Goal: Task Accomplishment & Management: Use online tool/utility

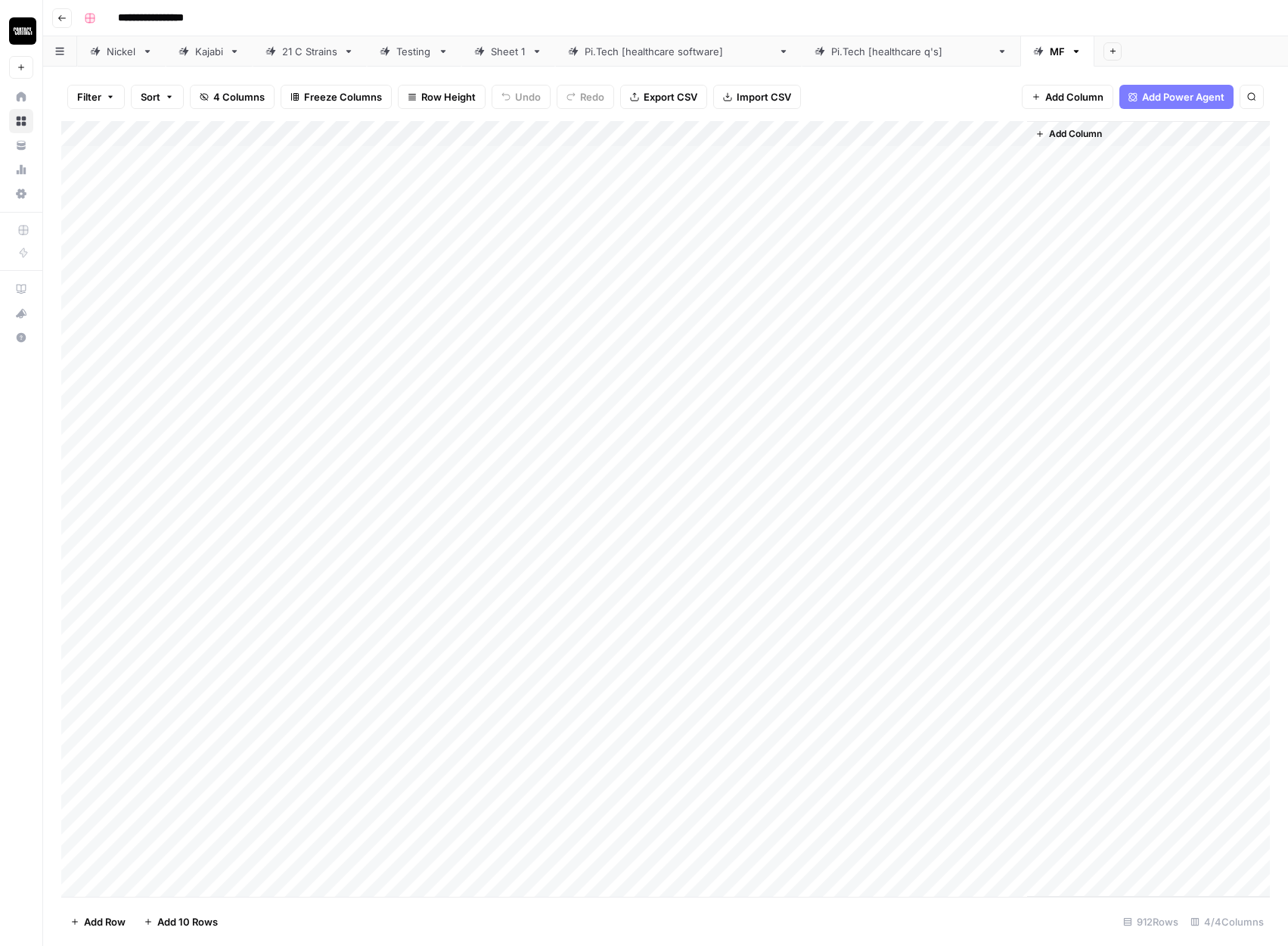
click at [516, 59] on link "Sheet 1" at bounding box center [508, 51] width 94 height 30
click at [1103, 55] on button "Add Sheet" at bounding box center [1113, 51] width 19 height 19
click at [1028, 107] on icon "button" at bounding box center [1027, 103] width 11 height 9
click at [1156, 55] on icon "button" at bounding box center [1161, 51] width 11 height 11
click at [1093, 137] on span "Delete Sheet" at bounding box center [1129, 136] width 73 height 15
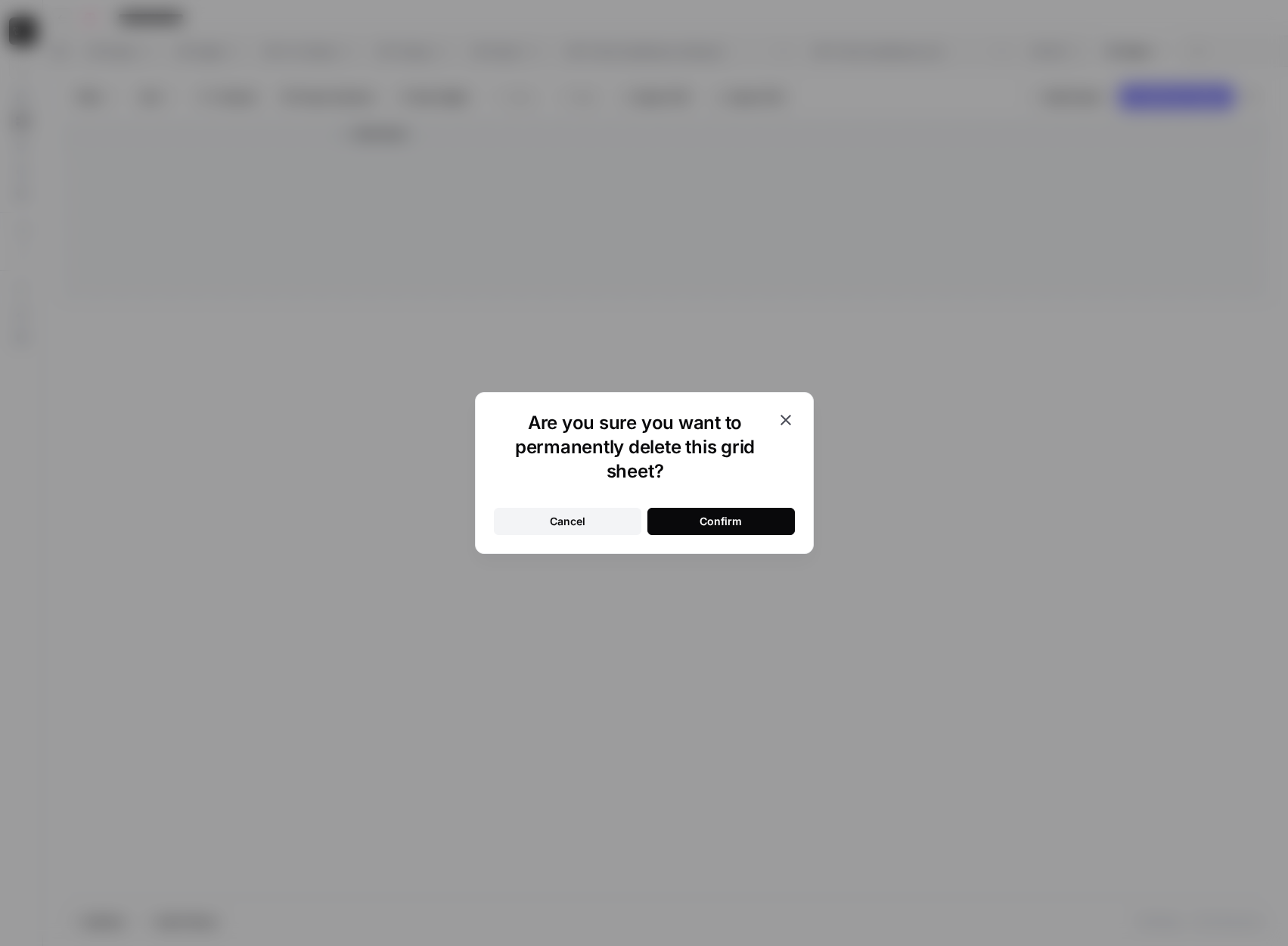
click at [710, 522] on div "Confirm" at bounding box center [721, 522] width 42 height 15
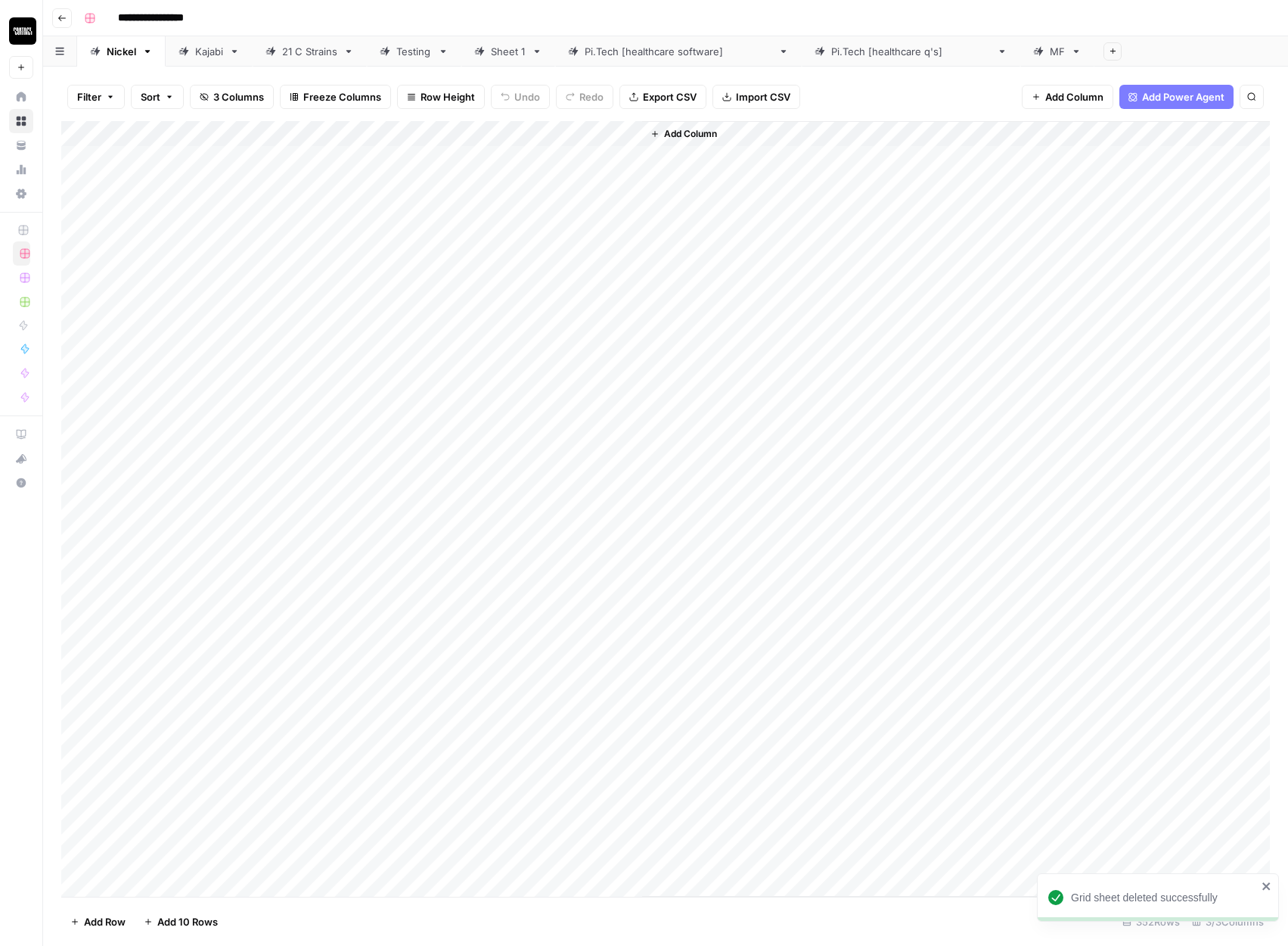
click at [315, 57] on div "21 C Strains" at bounding box center [310, 51] width 55 height 15
type input "**********"
click at [353, 57] on link "21 C Strains" at bounding box center [310, 51] width 114 height 30
click at [351, 50] on icon "button" at bounding box center [349, 51] width 5 height 3
click at [375, 99] on span "Duplicate Sheet" at bounding box center [412, 101] width 73 height 15
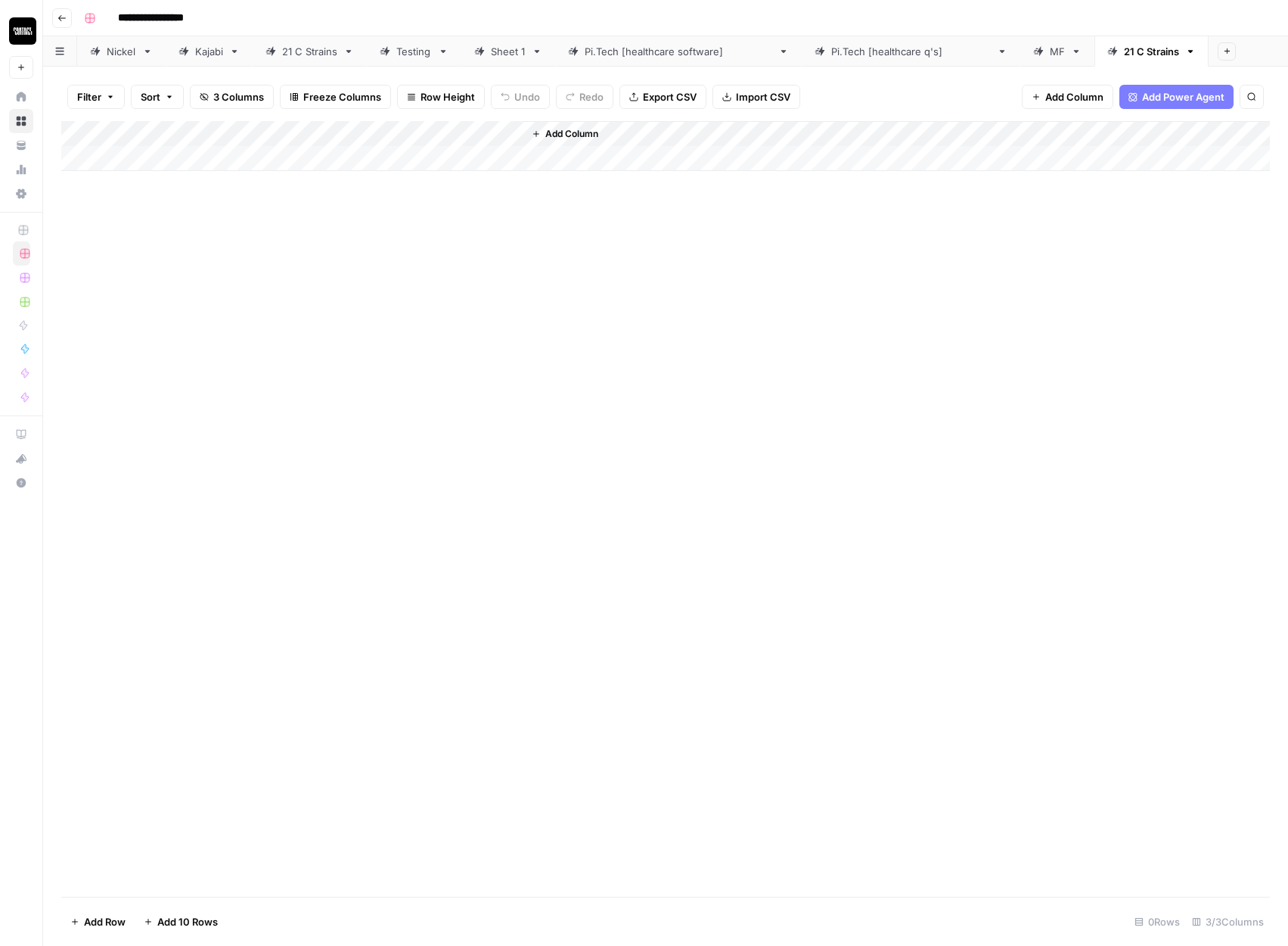
click at [1124, 57] on div "21 C Strains" at bounding box center [1151, 51] width 55 height 15
click at [1106, 55] on link "21 C Strains" at bounding box center [1151, 51] width 114 height 30
click at [1185, 54] on button "button" at bounding box center [1190, 51] width 11 height 11
click at [1131, 87] on span "Rename Sheet" at bounding box center [1158, 80] width 73 height 15
type input "*"
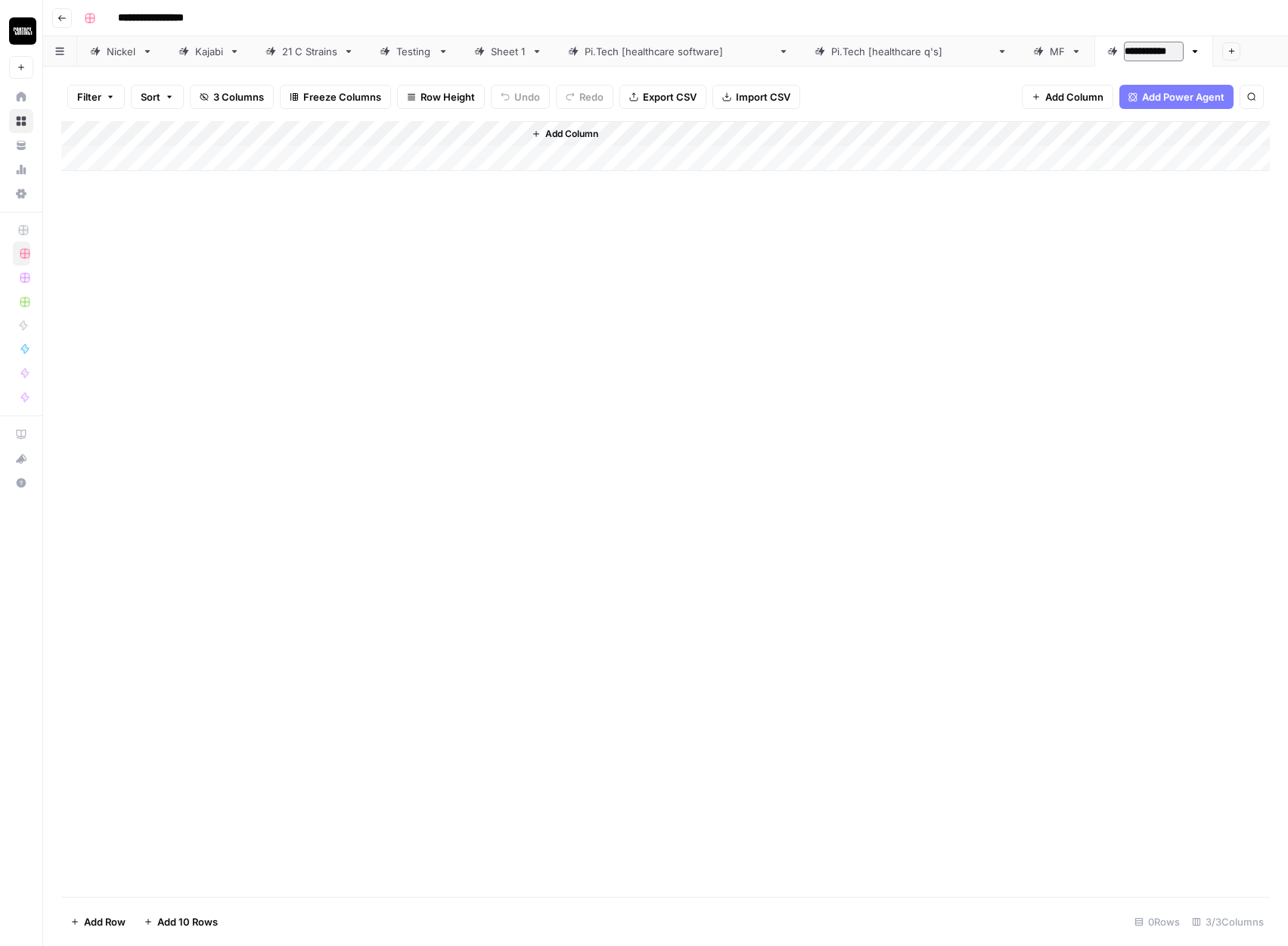
type input "**********"
click at [988, 259] on div "Add Column" at bounding box center [666, 508] width 1209 height 776
click at [192, 162] on div "Add Column" at bounding box center [666, 145] width 1209 height 50
type textarea "**********"
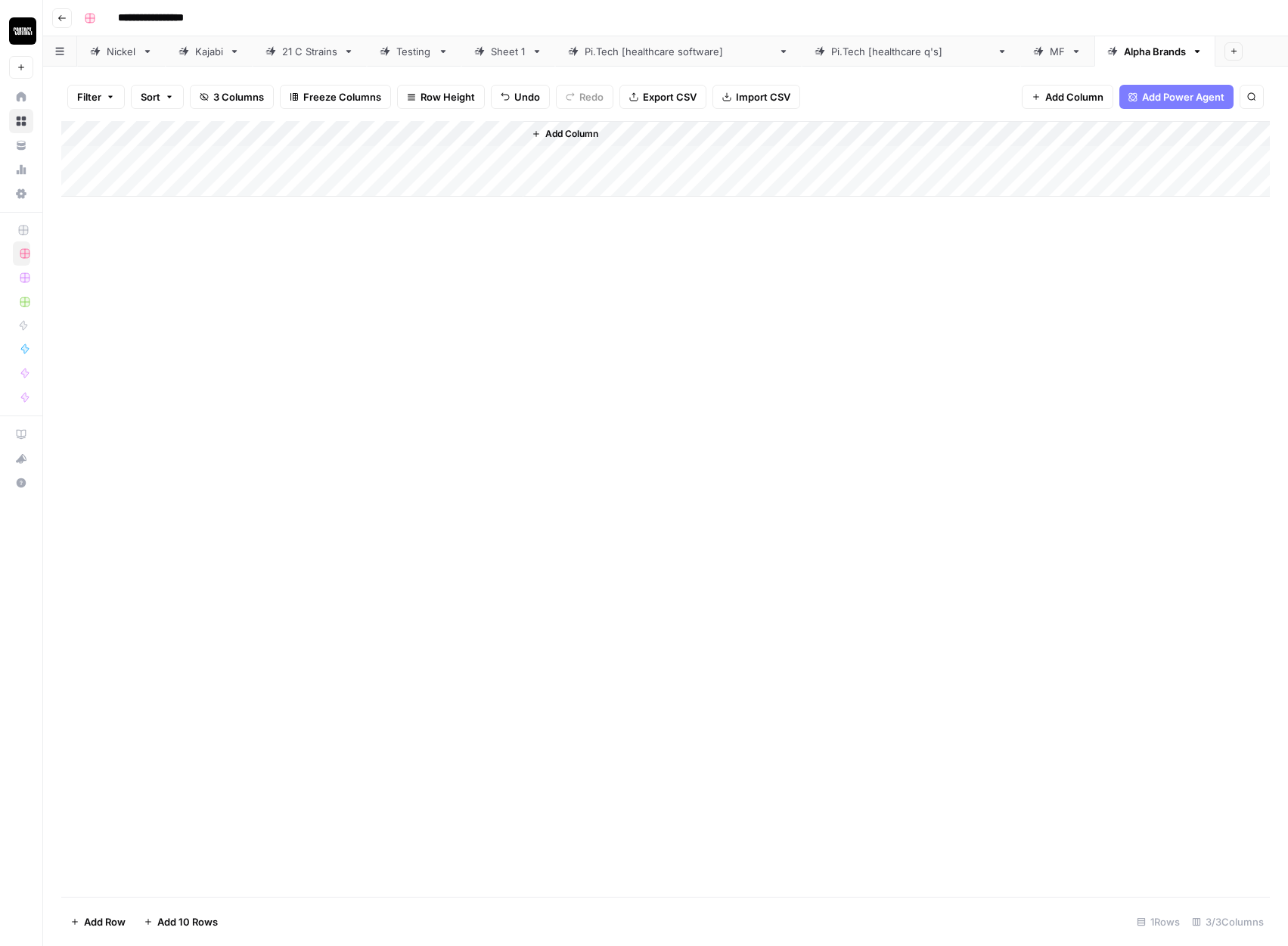
click at [488, 388] on div "Add Column" at bounding box center [666, 508] width 1209 height 776
click at [164, 157] on div "Add Column" at bounding box center [666, 159] width 1209 height 76
click at [159, 183] on div "Add Column" at bounding box center [666, 159] width 1209 height 76
click at [164, 158] on div "Add Column" at bounding box center [666, 171] width 1209 height 101
click at [164, 180] on div "Add Column" at bounding box center [666, 171] width 1209 height 101
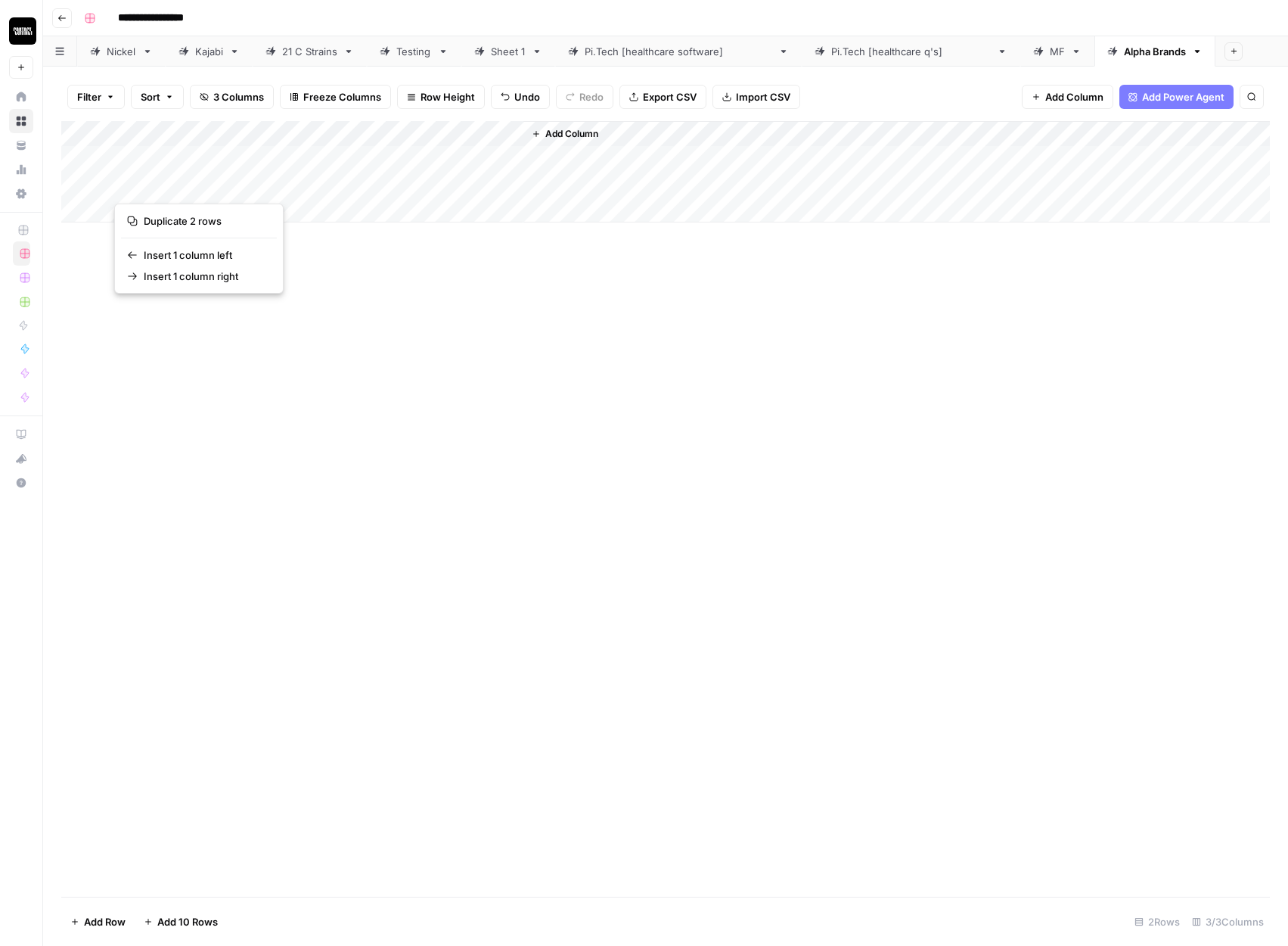
click at [346, 233] on div "Add Column" at bounding box center [666, 508] width 1209 height 776
click at [188, 174] on button "button" at bounding box center [182, 184] width 137 height 26
click at [194, 154] on div "Add Column" at bounding box center [666, 171] width 1209 height 101
click at [181, 298] on div "Add Column" at bounding box center [666, 508] width 1209 height 776
click at [132, 311] on div "Add Column" at bounding box center [666, 508] width 1209 height 776
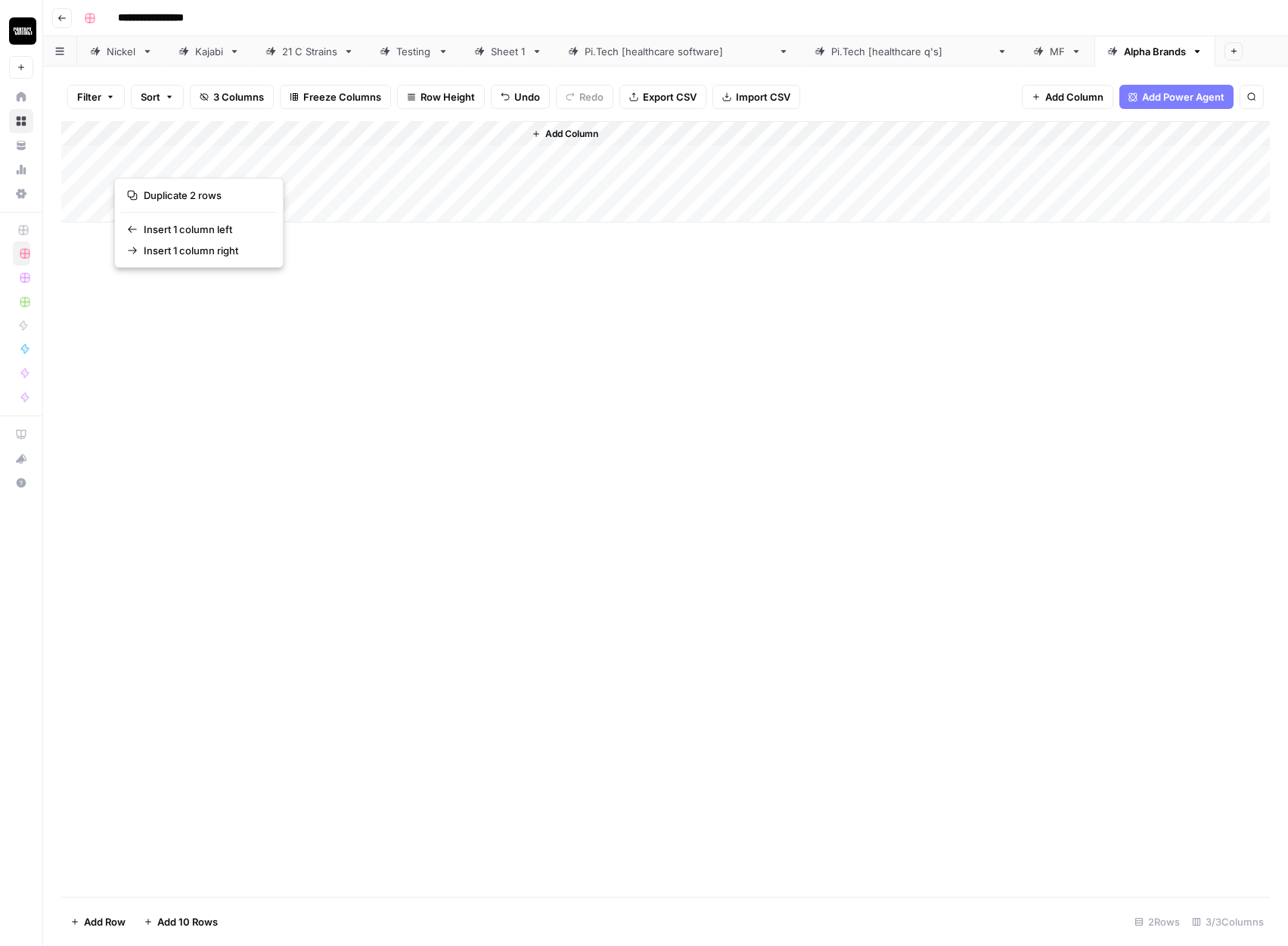
click at [386, 292] on div "Add Column" at bounding box center [666, 508] width 1209 height 776
click at [596, 154] on div "Add Column" at bounding box center [897, 171] width 746 height 101
click at [154, 164] on div "Add Column" at bounding box center [666, 171] width 1209 height 101
click at [141, 180] on div "Add Column" at bounding box center [666, 171] width 1209 height 101
click at [137, 154] on div "Add Column" at bounding box center [666, 171] width 1209 height 101
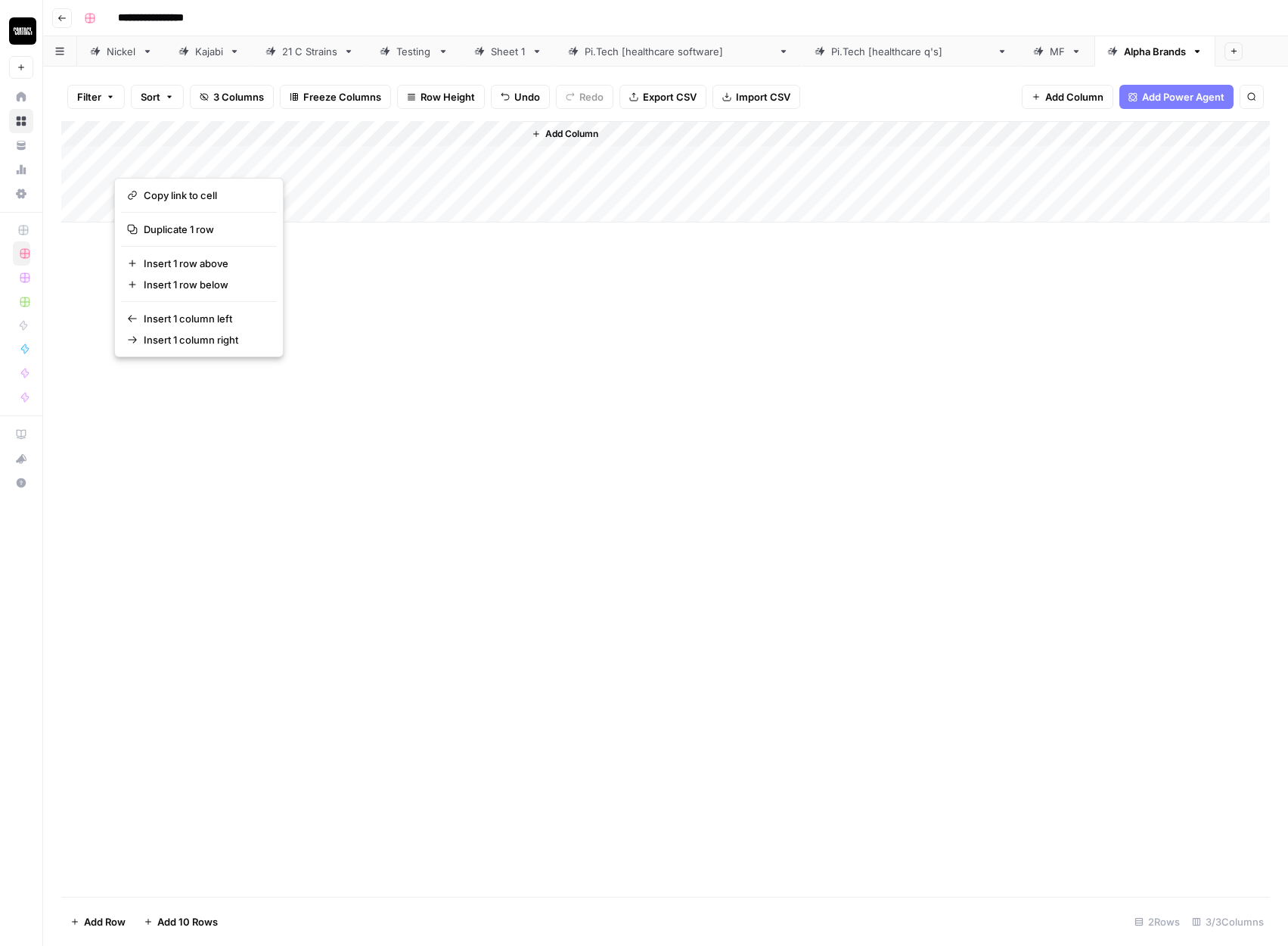
click at [93, 268] on div "Add Column" at bounding box center [666, 508] width 1209 height 776
click at [173, 186] on div "Add Column" at bounding box center [666, 171] width 1209 height 101
click at [165, 219] on div "Add Column" at bounding box center [666, 171] width 1209 height 101
click at [137, 241] on div "Add Column" at bounding box center [666, 184] width 1209 height 127
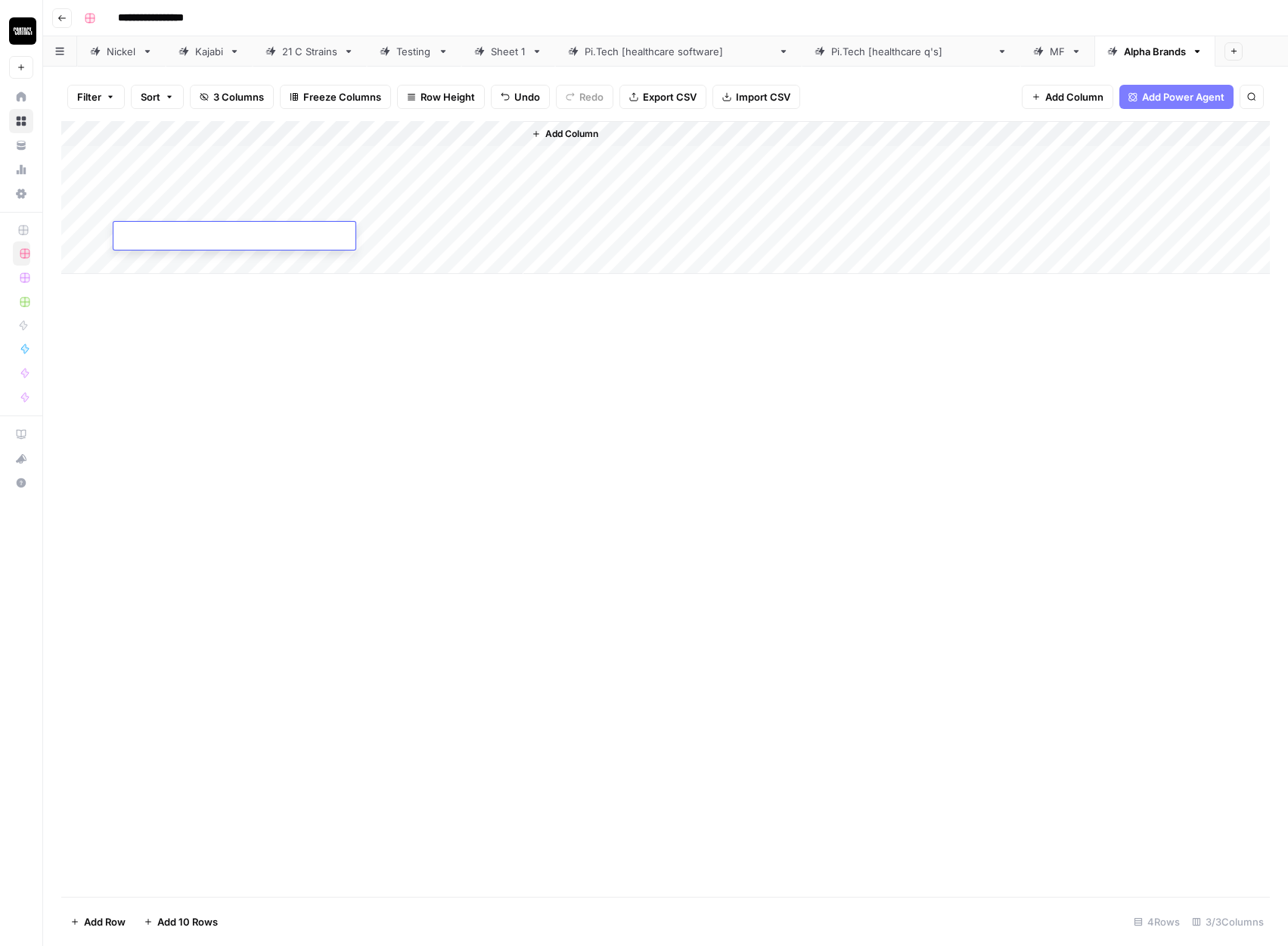
click at [267, 392] on div "Add Column" at bounding box center [666, 508] width 1209 height 776
click at [202, 155] on div "Add Column" at bounding box center [666, 197] width 1209 height 153
click at [195, 231] on div "Add Column" at bounding box center [666, 197] width 1209 height 153
click at [187, 240] on button "button" at bounding box center [182, 235] width 137 height 26
click at [364, 321] on div "Add Column" at bounding box center [666, 508] width 1209 height 776
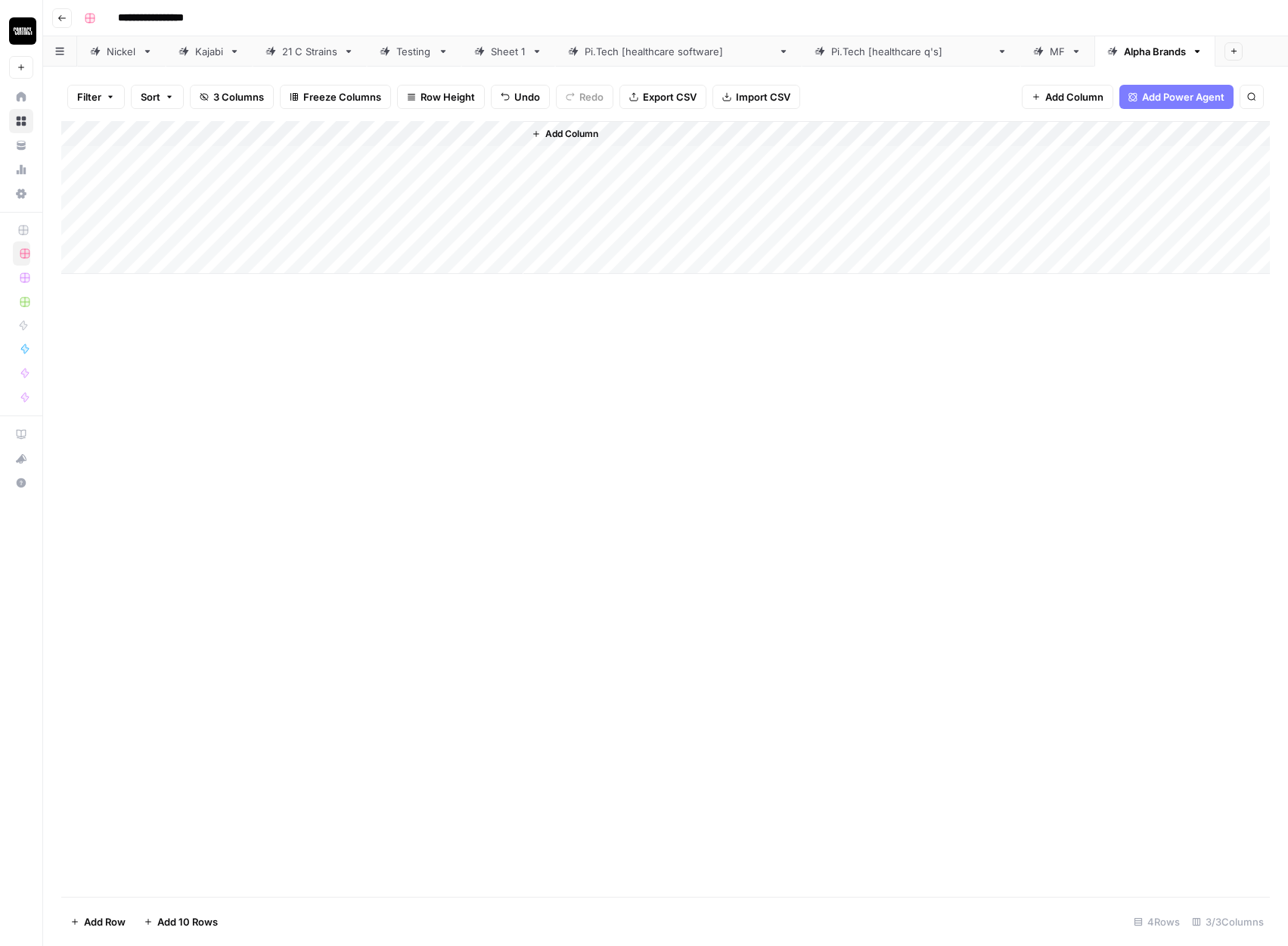
click at [193, 137] on div "Add Column" at bounding box center [666, 197] width 1209 height 153
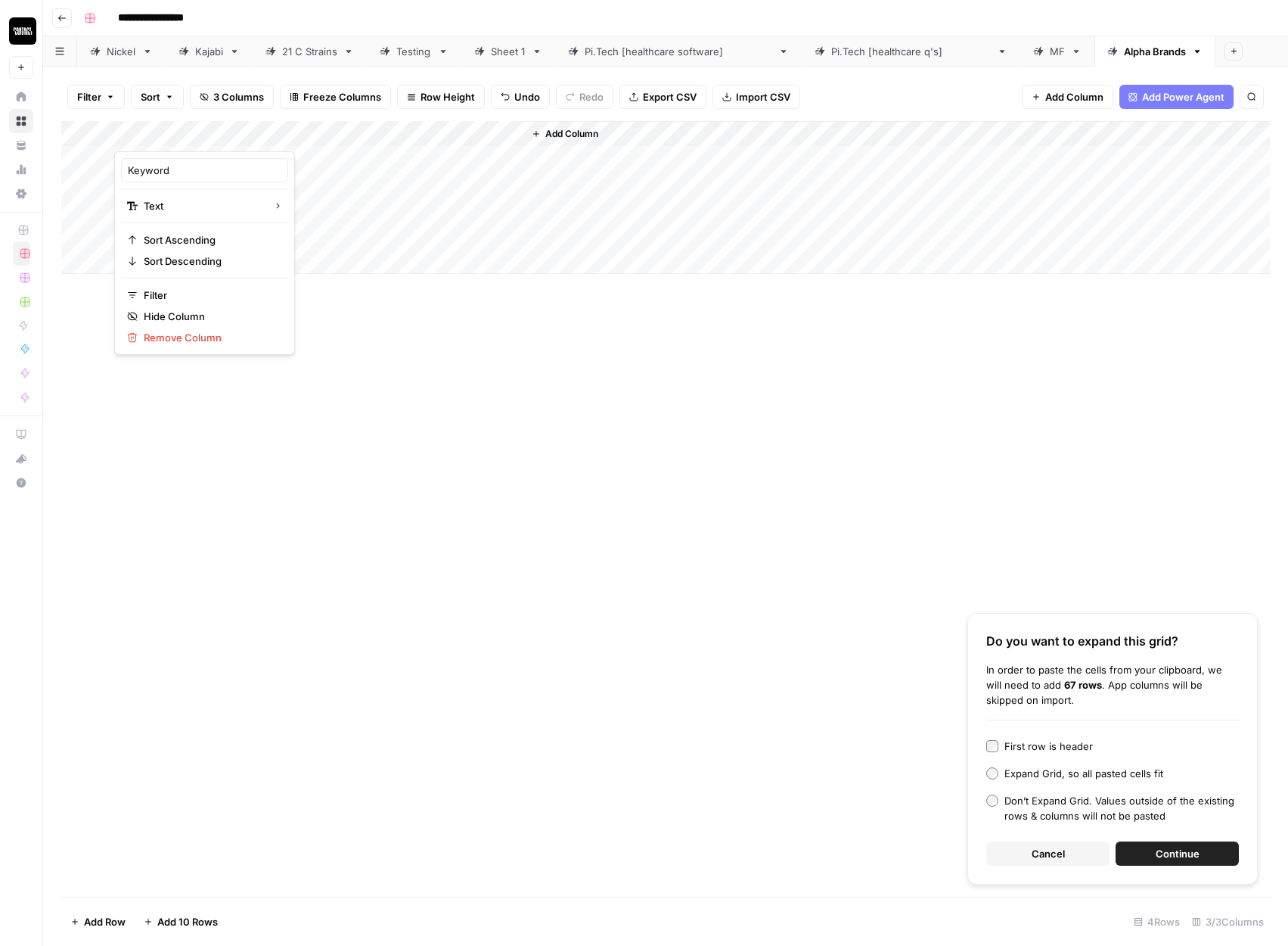
click at [1181, 857] on span "Continue" at bounding box center [1178, 854] width 44 height 15
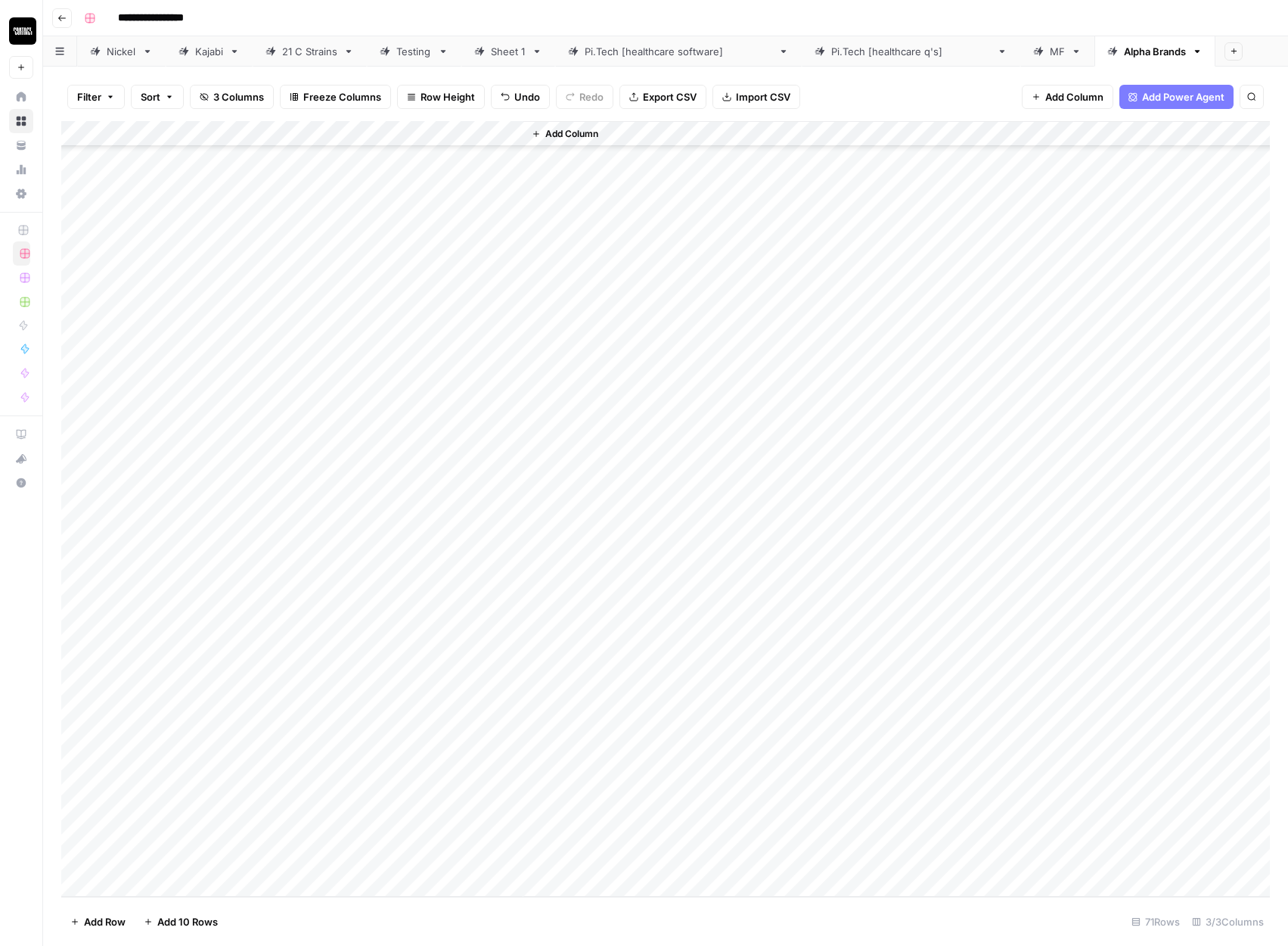
scroll to position [0, 0]
click at [372, 131] on div "Add Column" at bounding box center [666, 508] width 1209 height 776
click at [401, 168] on span "All Rows" at bounding box center [427, 169] width 95 height 15
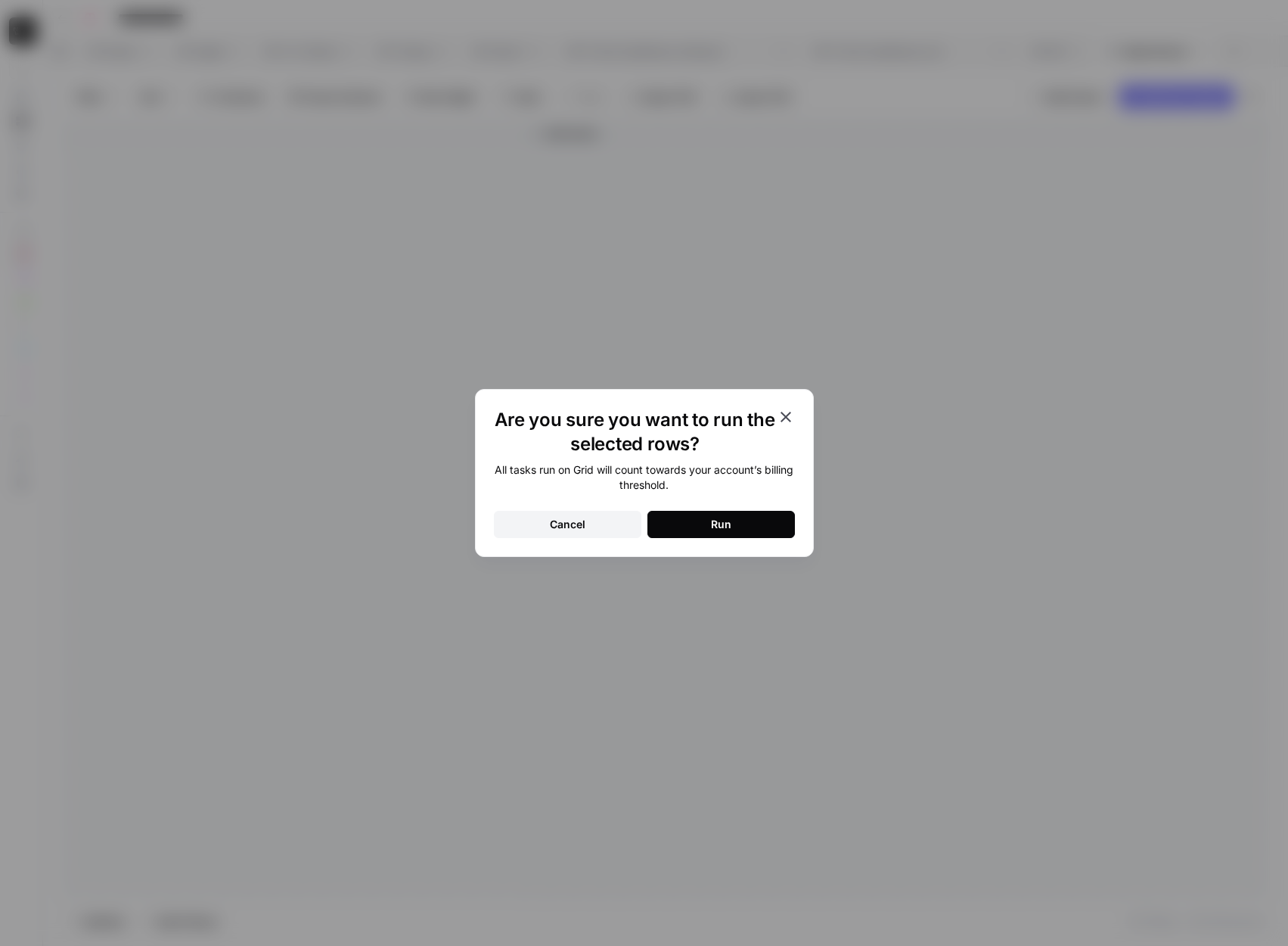
click at [752, 528] on button "Run" at bounding box center [721, 524] width 148 height 27
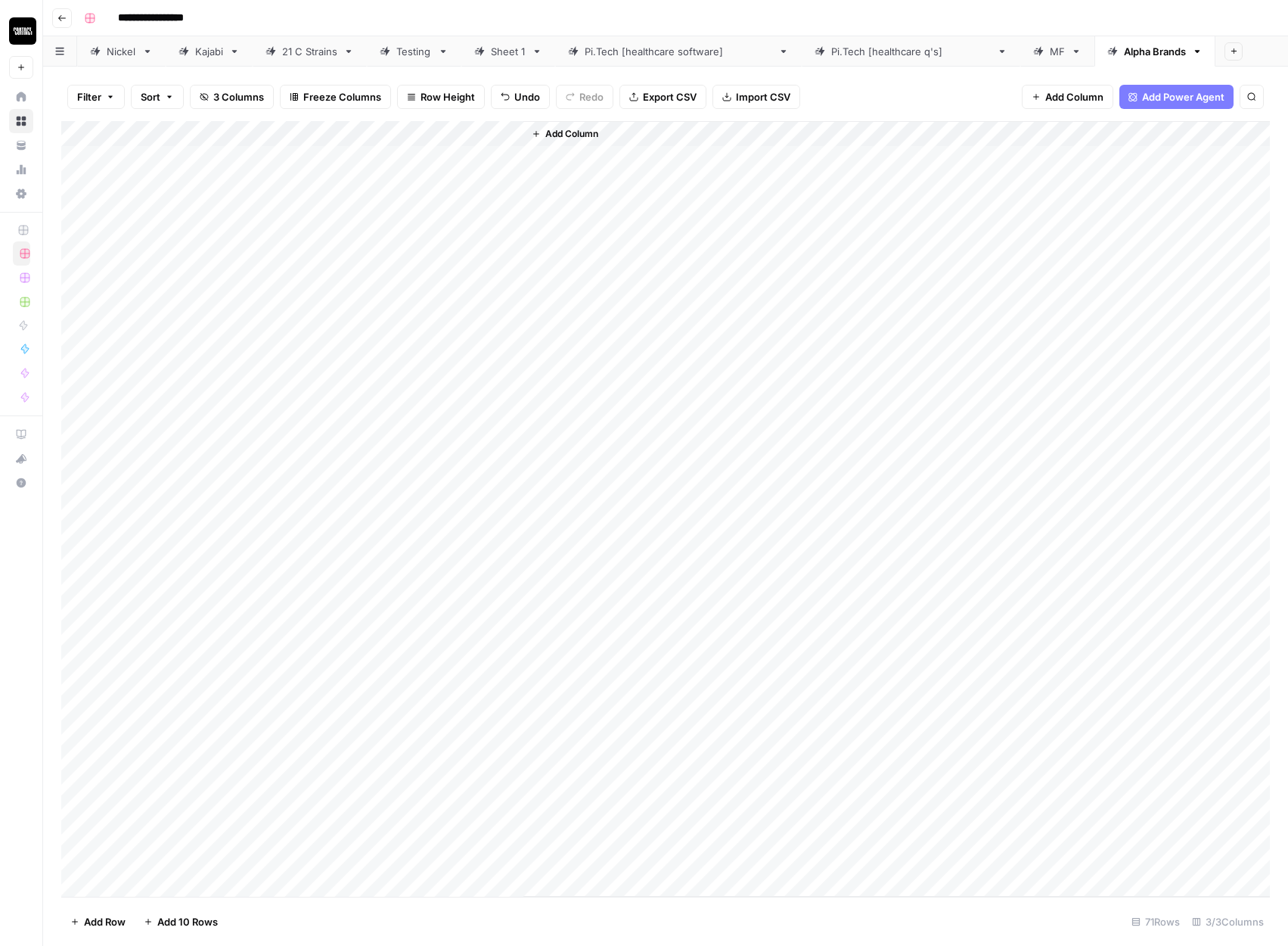
click at [442, 161] on div "Add Column" at bounding box center [666, 508] width 1209 height 776
click at [418, 851] on div "Add Column" at bounding box center [666, 508] width 1209 height 776
